Goal: Transaction & Acquisition: Purchase product/service

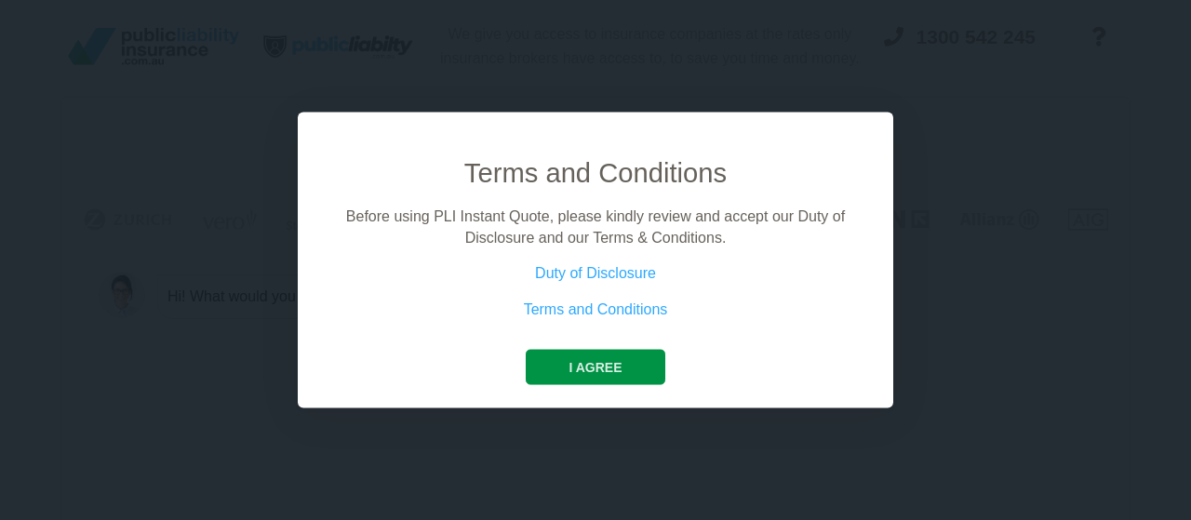
click at [611, 384] on button "I agree" at bounding box center [595, 367] width 139 height 35
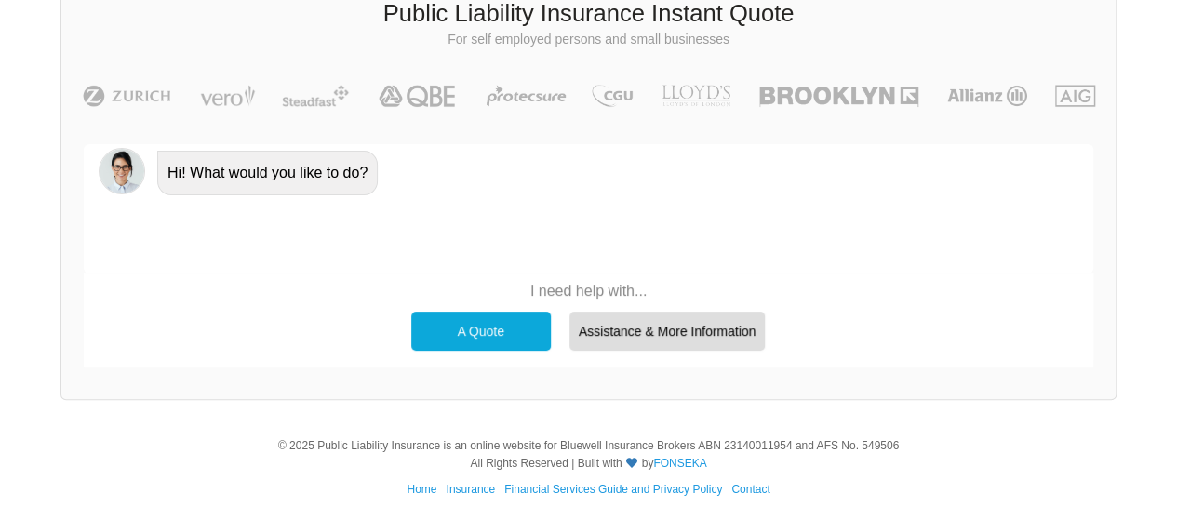
scroll to position [127, 0]
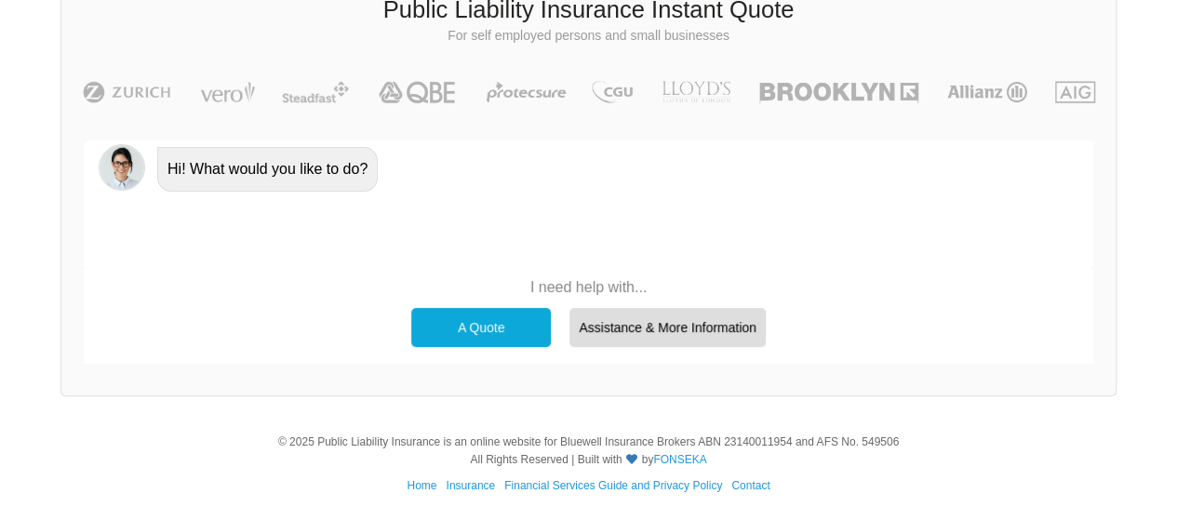
click at [488, 326] on div "A Quote" at bounding box center [481, 327] width 140 height 39
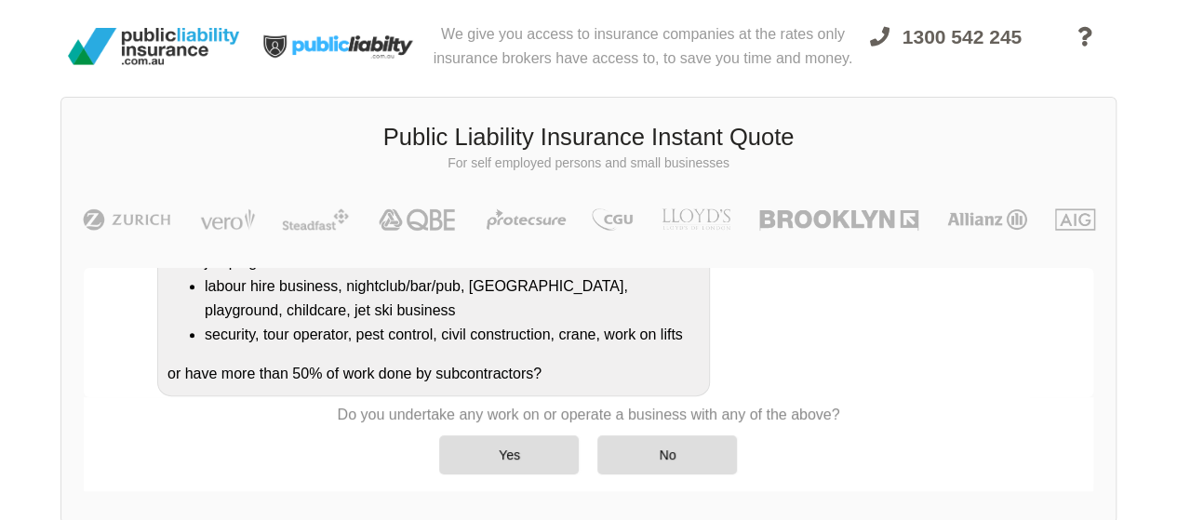
scroll to position [432, 0]
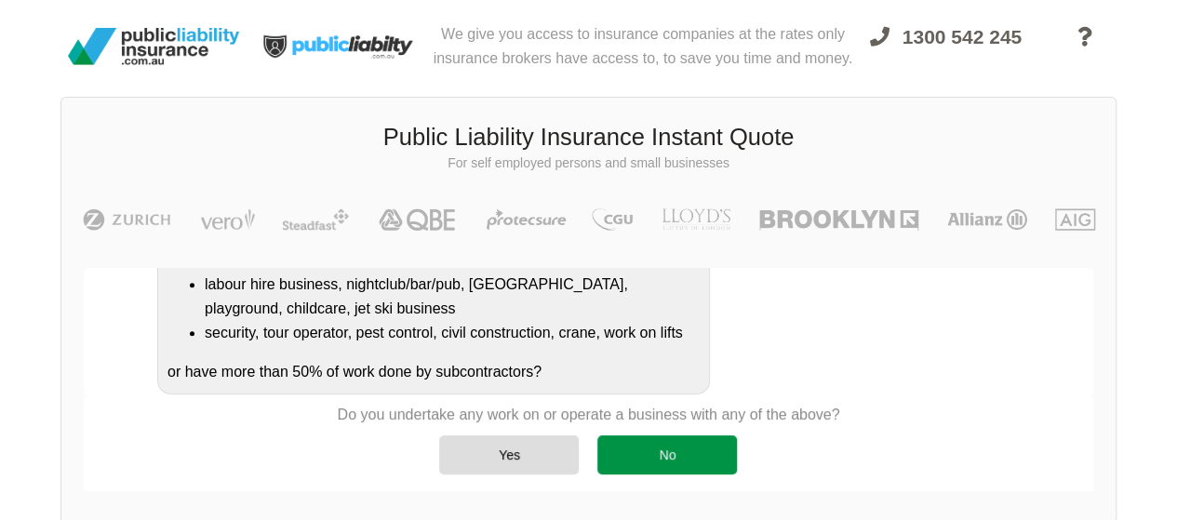
click at [689, 436] on div "No" at bounding box center [667, 455] width 140 height 39
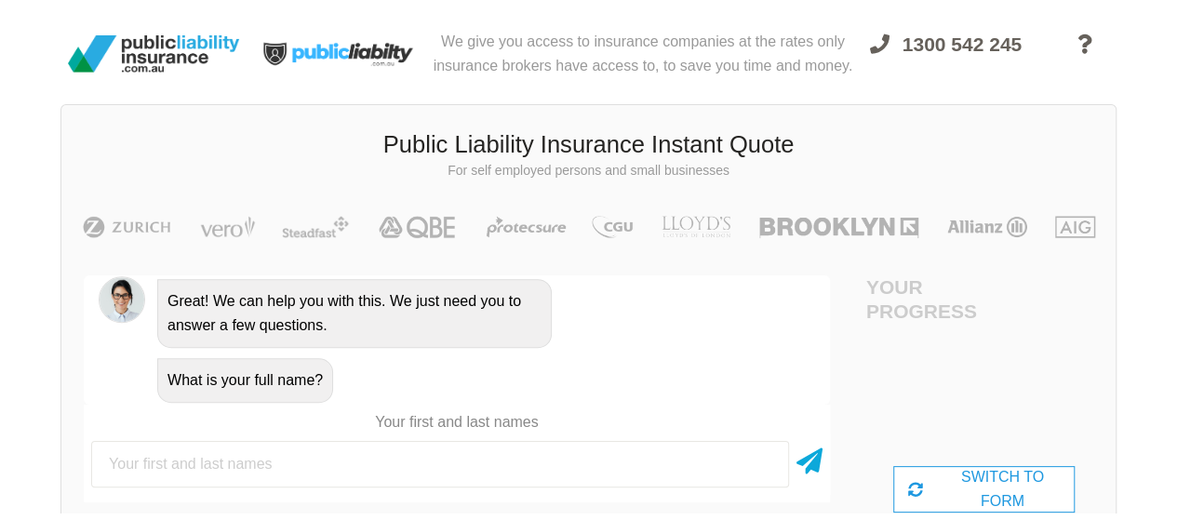
scroll to position [0, 0]
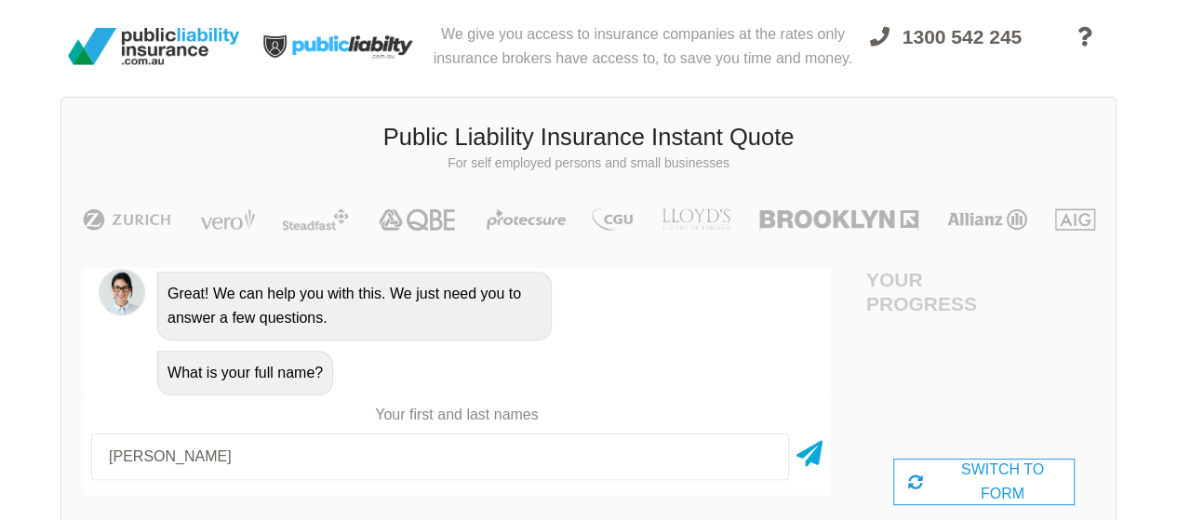
type input "[PERSON_NAME]"
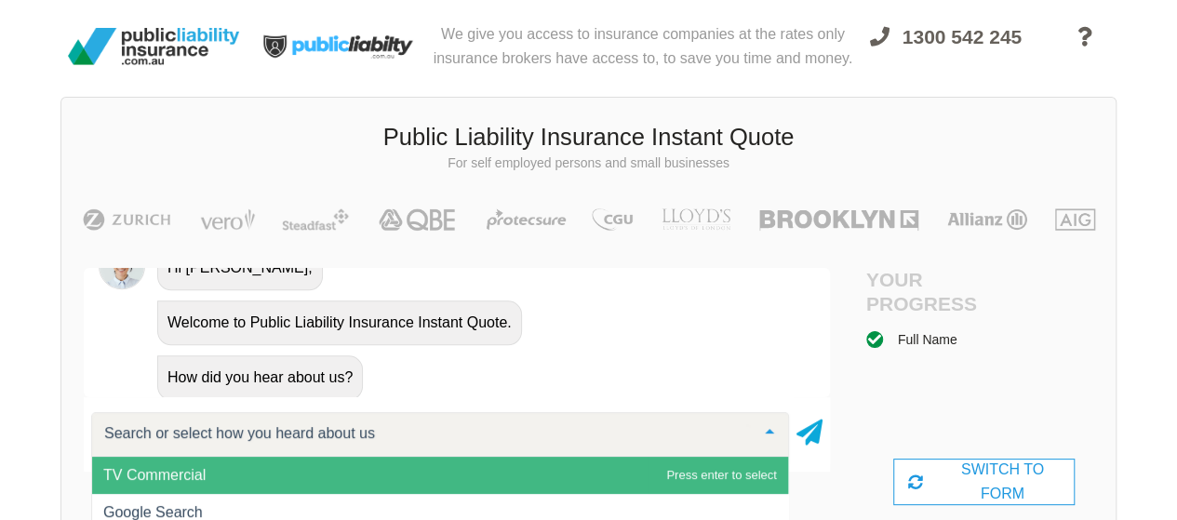
scroll to position [985, 0]
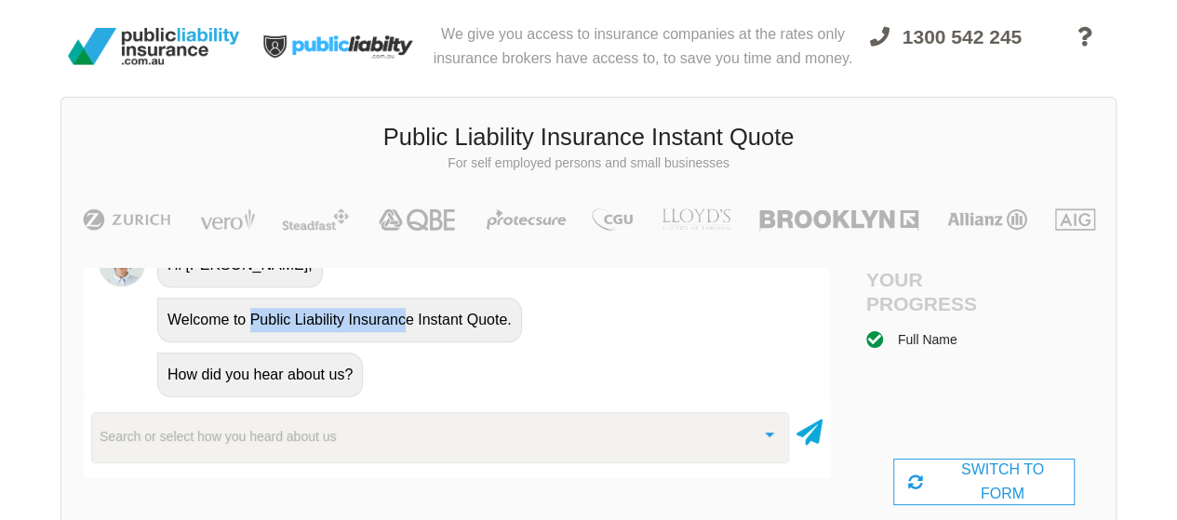
drag, startPoint x: 250, startPoint y: 312, endPoint x: 403, endPoint y: 310, distance: 152.6
click at [403, 310] on div "Welcome to Public Liability Insurance Instant Quote." at bounding box center [339, 320] width 365 height 45
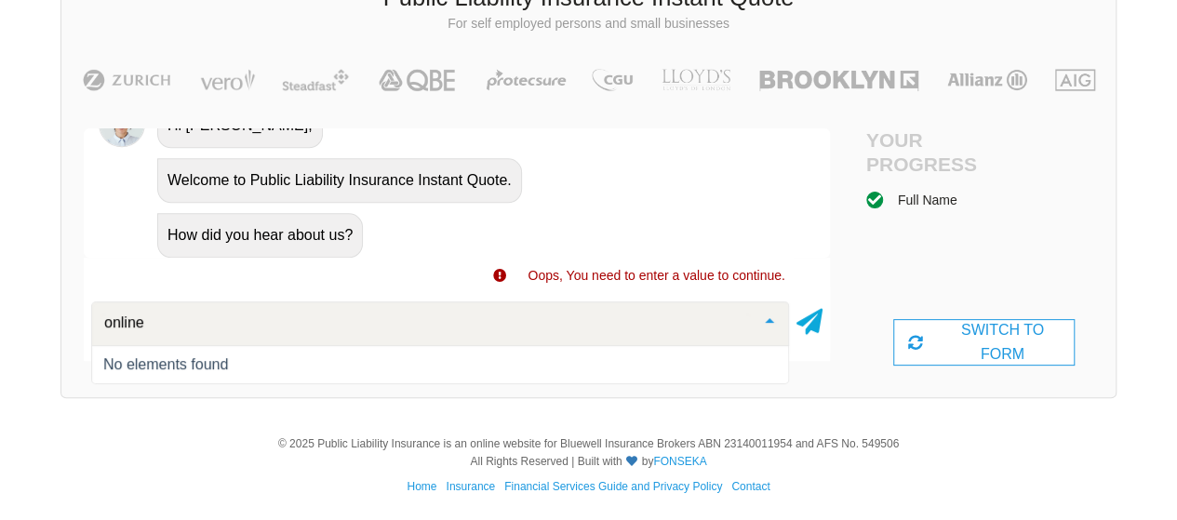
scroll to position [141, 0]
drag, startPoint x: 218, startPoint y: 356, endPoint x: 223, endPoint y: 329, distance: 27.6
click at [214, 356] on div "No elements found" at bounding box center [440, 363] width 674 height 15
drag, startPoint x: 226, startPoint y: 319, endPoint x: 218, endPoint y: 325, distance: 10.1
click at [221, 324] on input "online" at bounding box center [425, 322] width 651 height 19
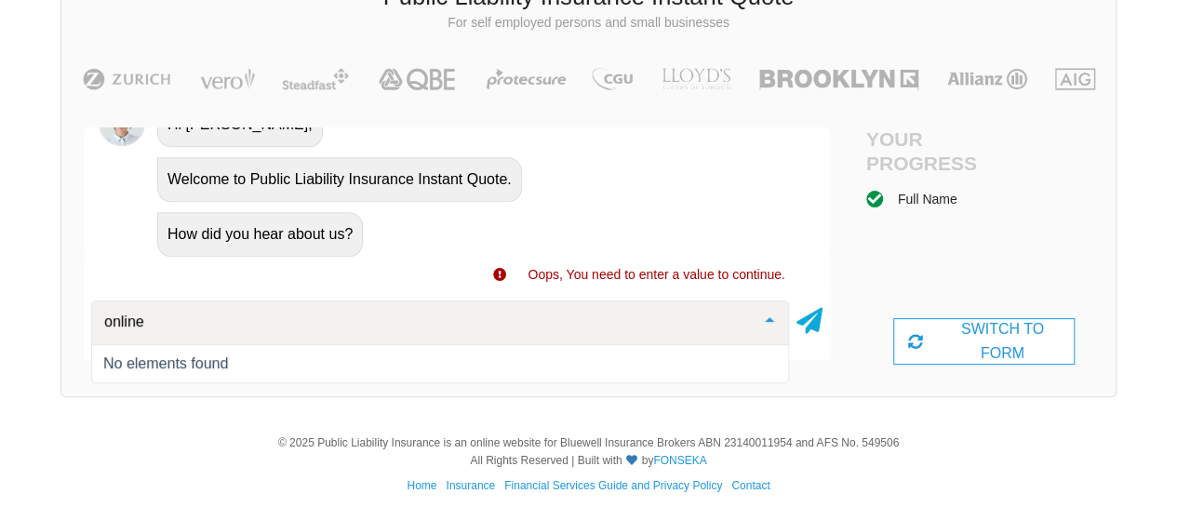
drag, startPoint x: 88, startPoint y: 329, endPoint x: -156, endPoint y: 332, distance: 244.8
click at [0, 332] on html "We give you access to insurance companies at the rates only insurance brokers h…" at bounding box center [588, 190] width 1177 height 662
type input "online"
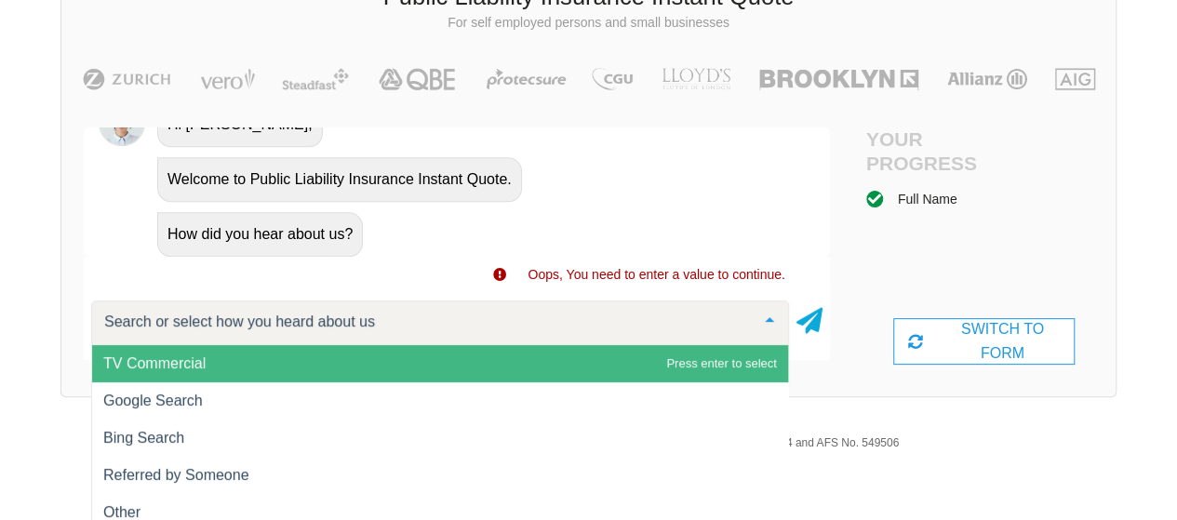
drag, startPoint x: 384, startPoint y: 309, endPoint x: -91, endPoint y: 362, distance: 478.5
click at [0, 362] on html "We give you access to insurance companies at the rates only insurance brokers h…" at bounding box center [588, 190] width 1177 height 662
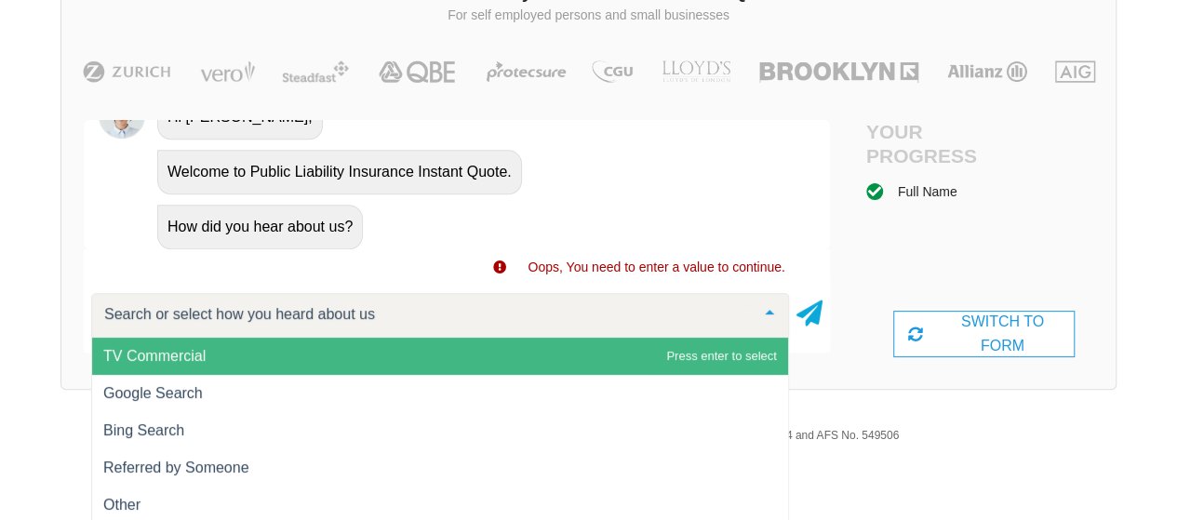
scroll to position [150, 0]
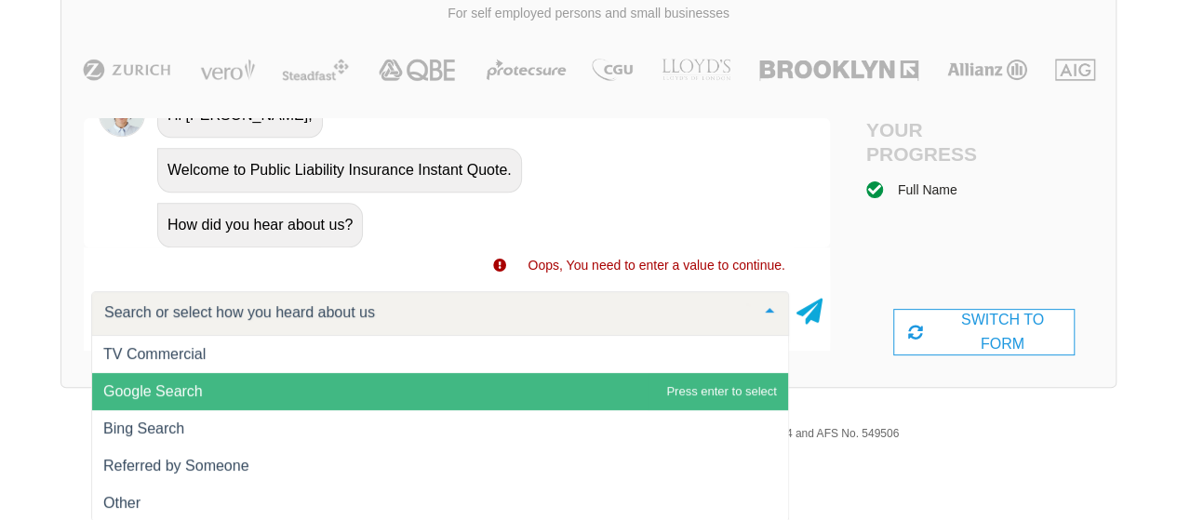
click at [186, 382] on span "Google Search" at bounding box center [440, 391] width 696 height 37
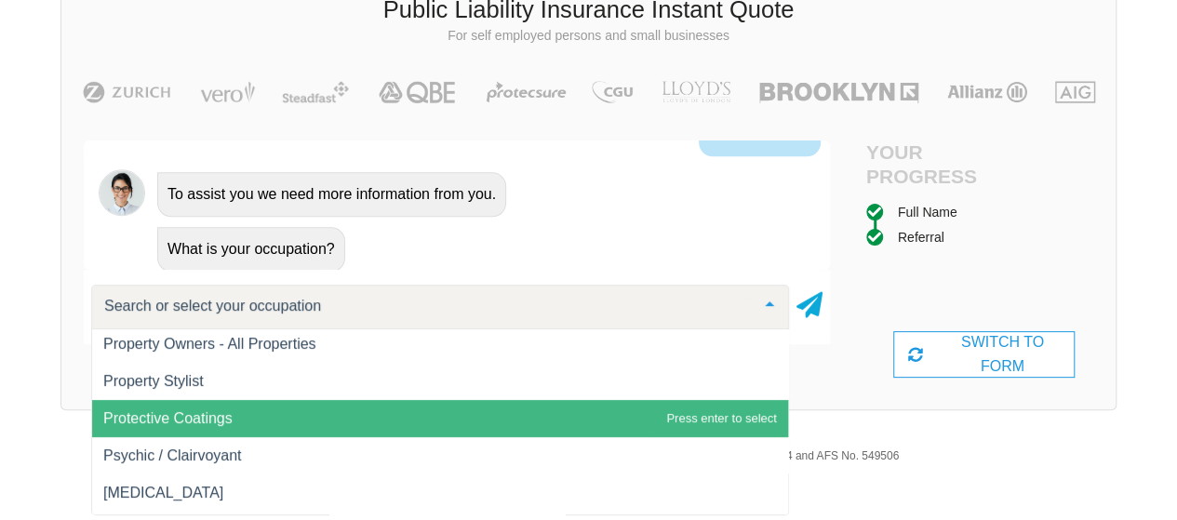
scroll to position [21032, 0]
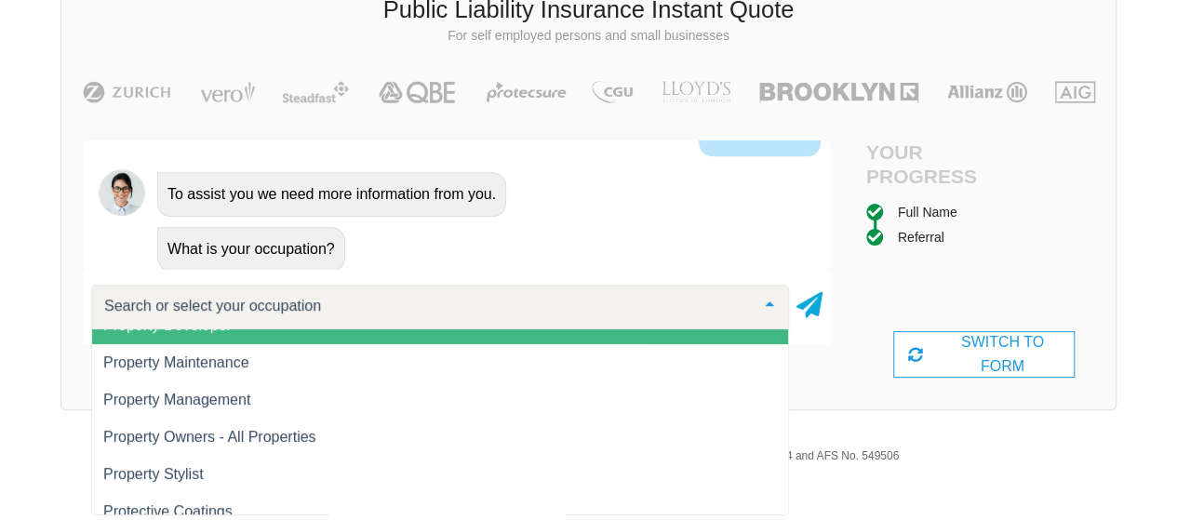
click at [202, 331] on span "Property Developer" at bounding box center [440, 325] width 696 height 37
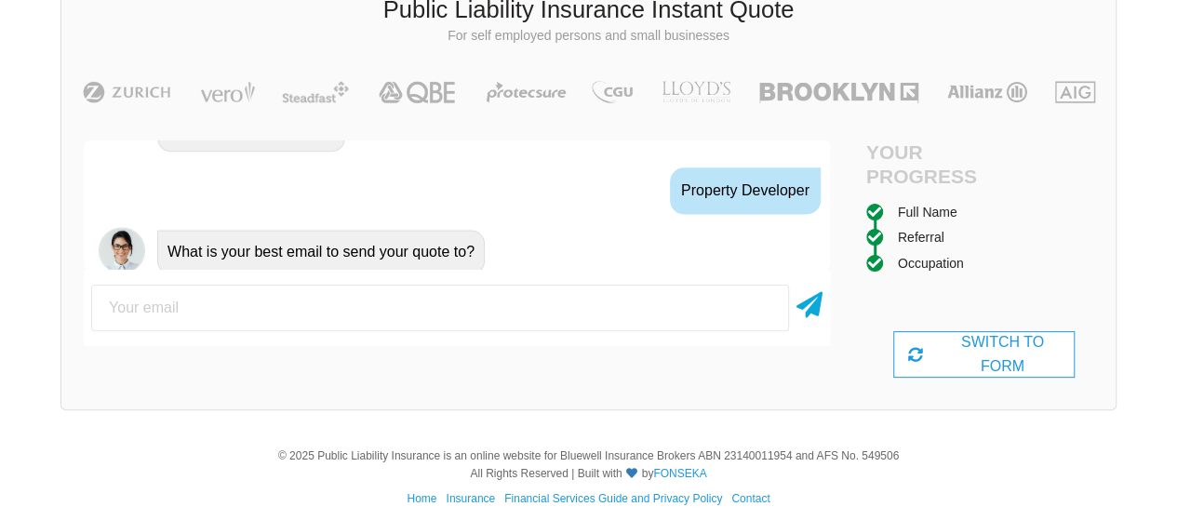
scroll to position [1282, 0]
click at [211, 304] on input "email" at bounding box center [440, 308] width 698 height 47
type input "[EMAIL_ADDRESS][DOMAIN_NAME]"
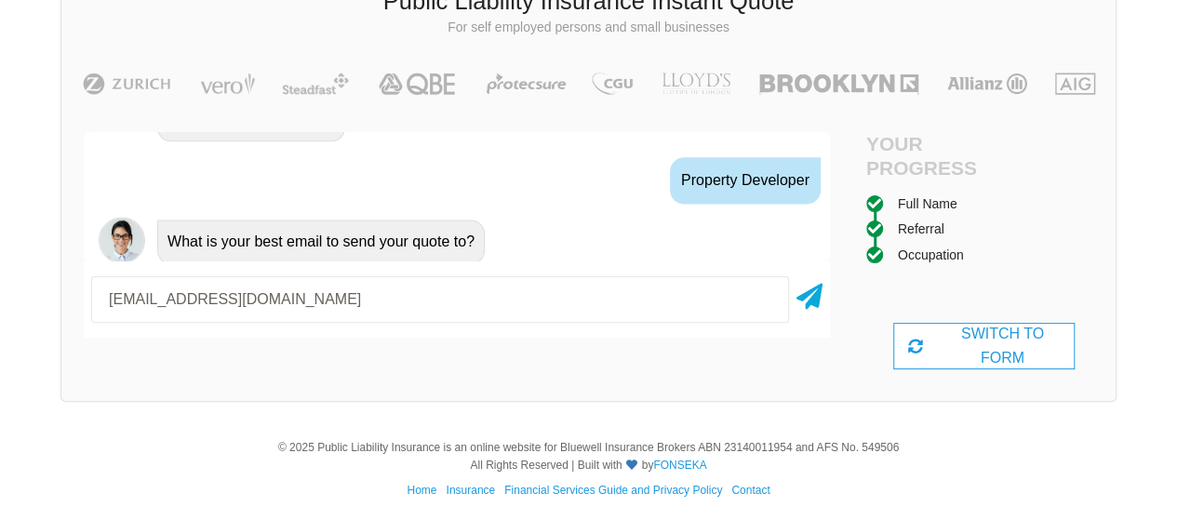
scroll to position [141, 0]
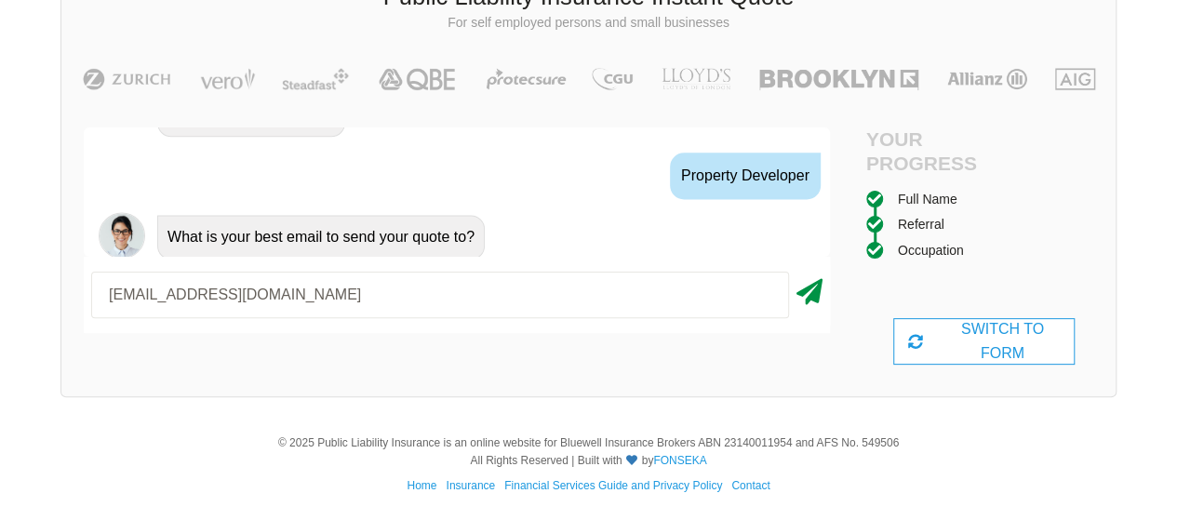
click at [816, 299] on icon at bounding box center [810, 289] width 26 height 34
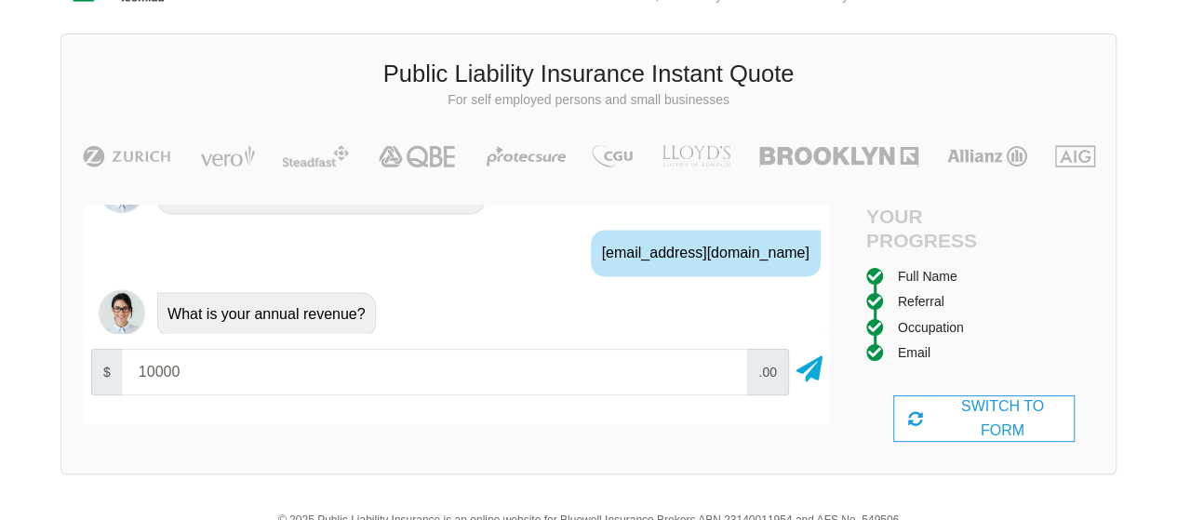
scroll to position [34, 0]
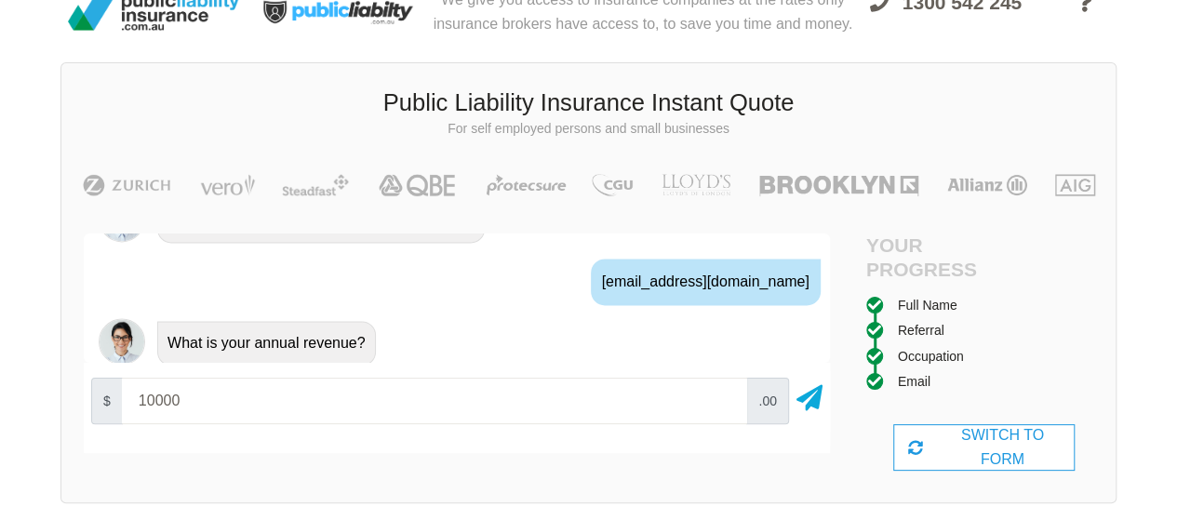
type input "10000"
